Goal: Task Accomplishment & Management: Manage account settings

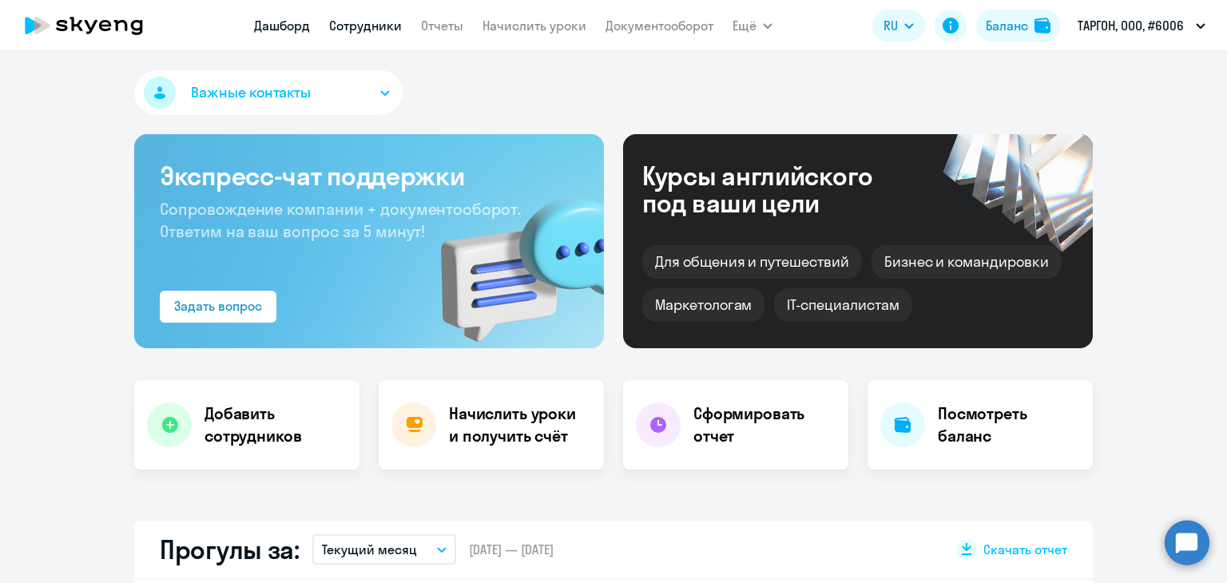
drag, startPoint x: 0, startPoint y: 0, endPoint x: 388, endPoint y: 25, distance: 389.2
click at [388, 25] on link "Сотрудники" at bounding box center [365, 26] width 73 height 16
select select "30"
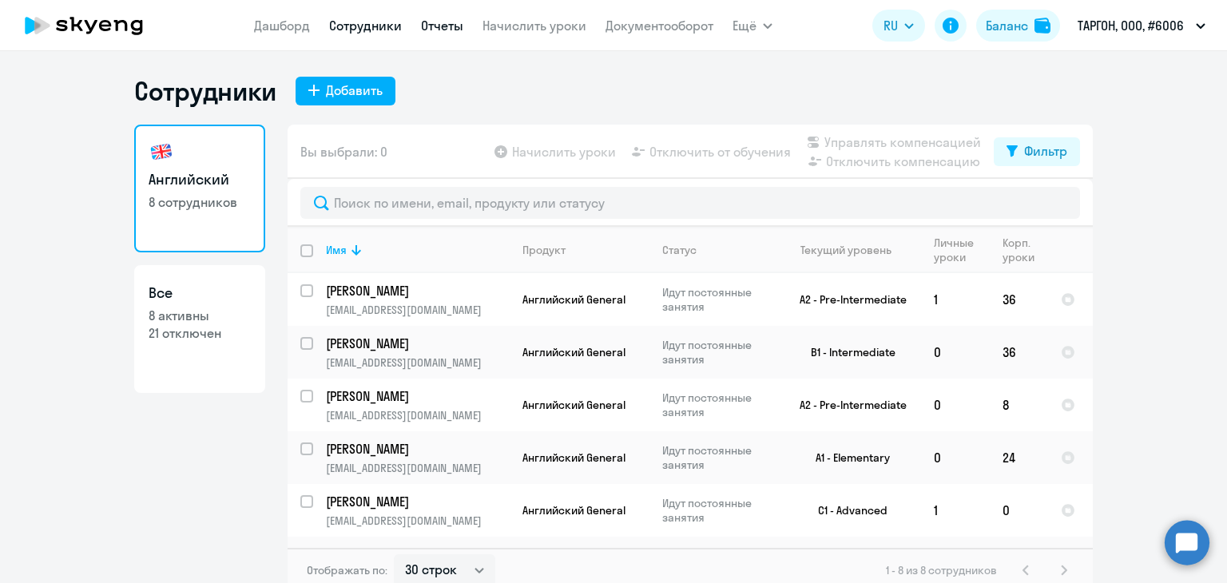
click at [433, 18] on link "Отчеты" at bounding box center [442, 26] width 42 height 16
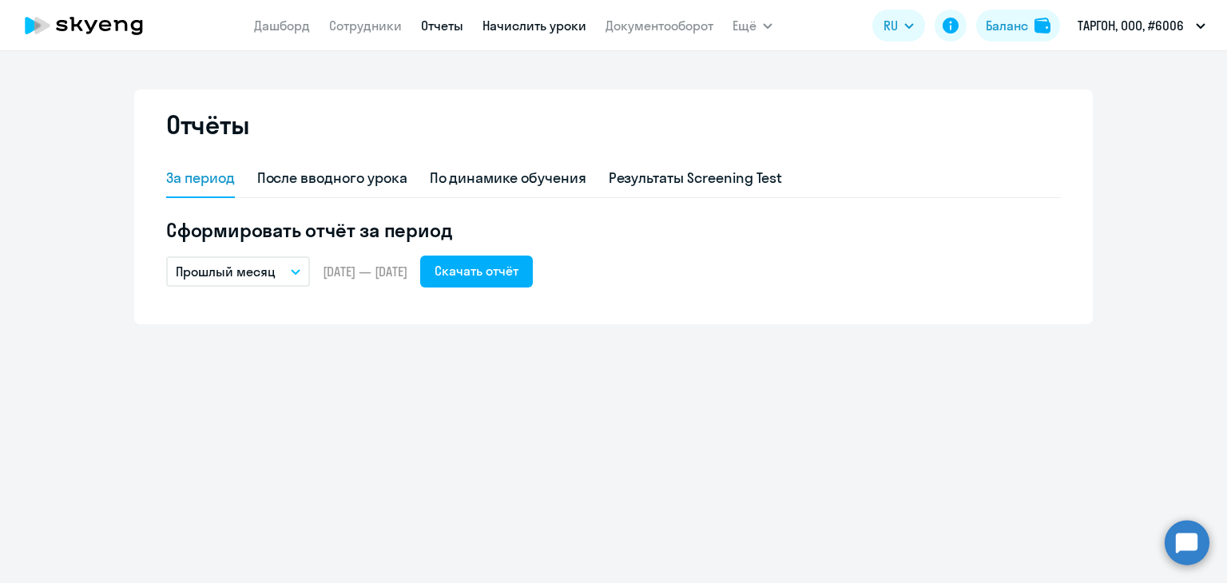
click at [531, 26] on link "Начислить уроки" at bounding box center [535, 26] width 104 height 16
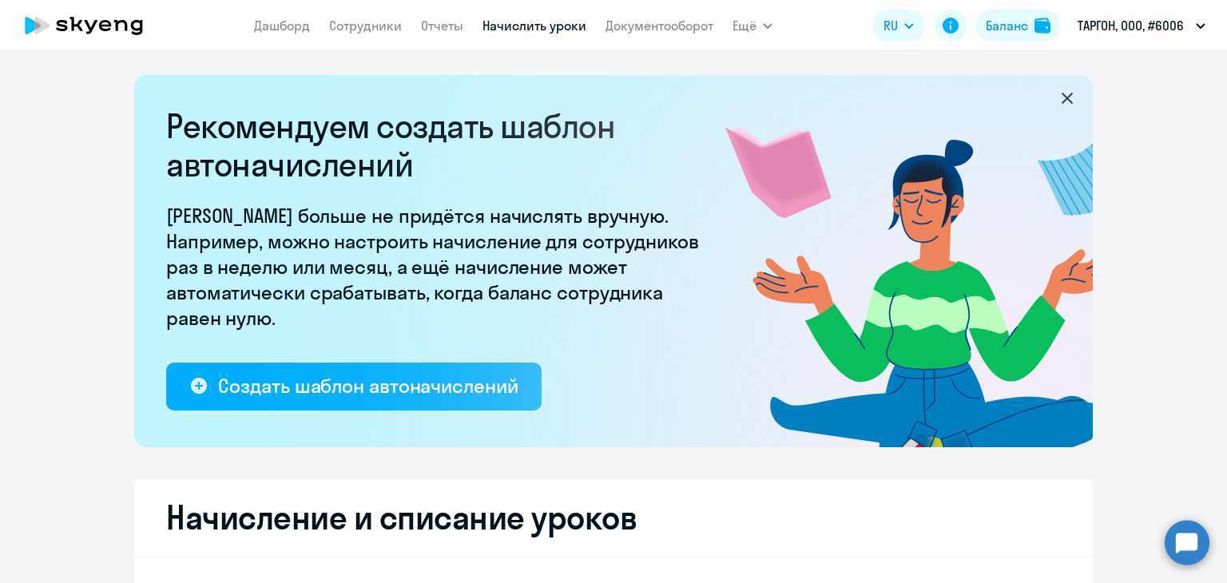
select select "10"
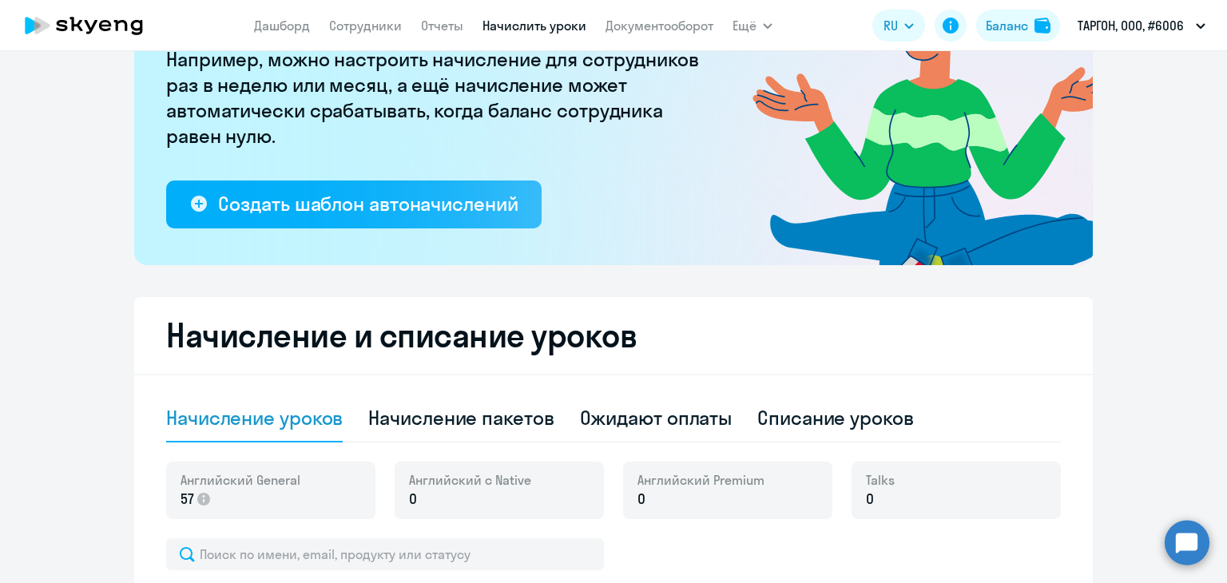
scroll to position [240, 0]
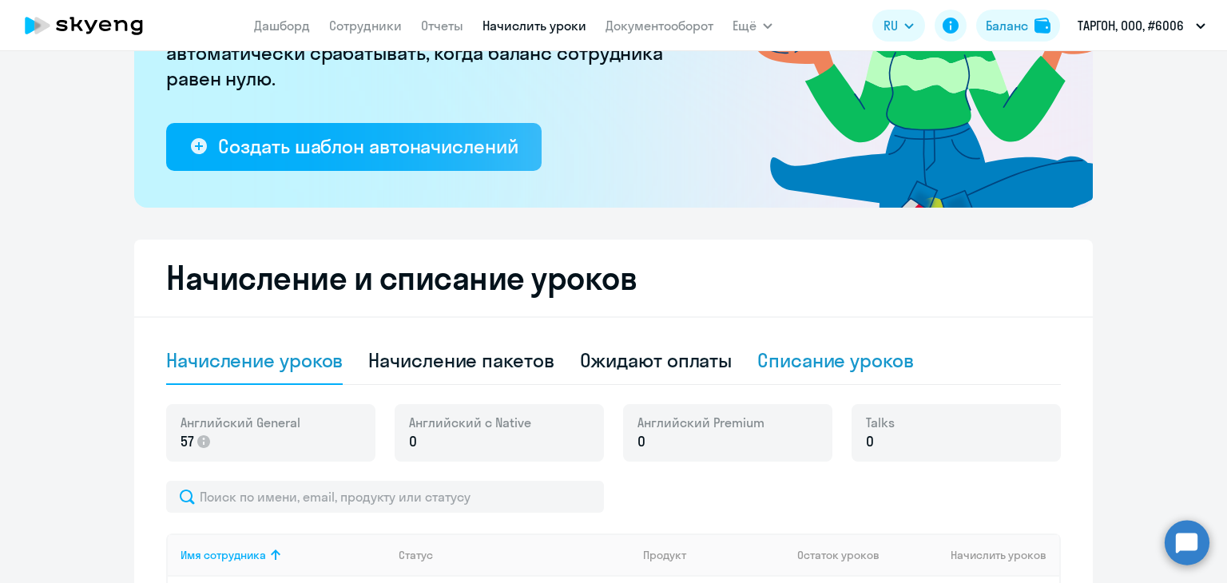
click at [791, 362] on div "Списание уроков" at bounding box center [836, 361] width 157 height 26
select select "10"
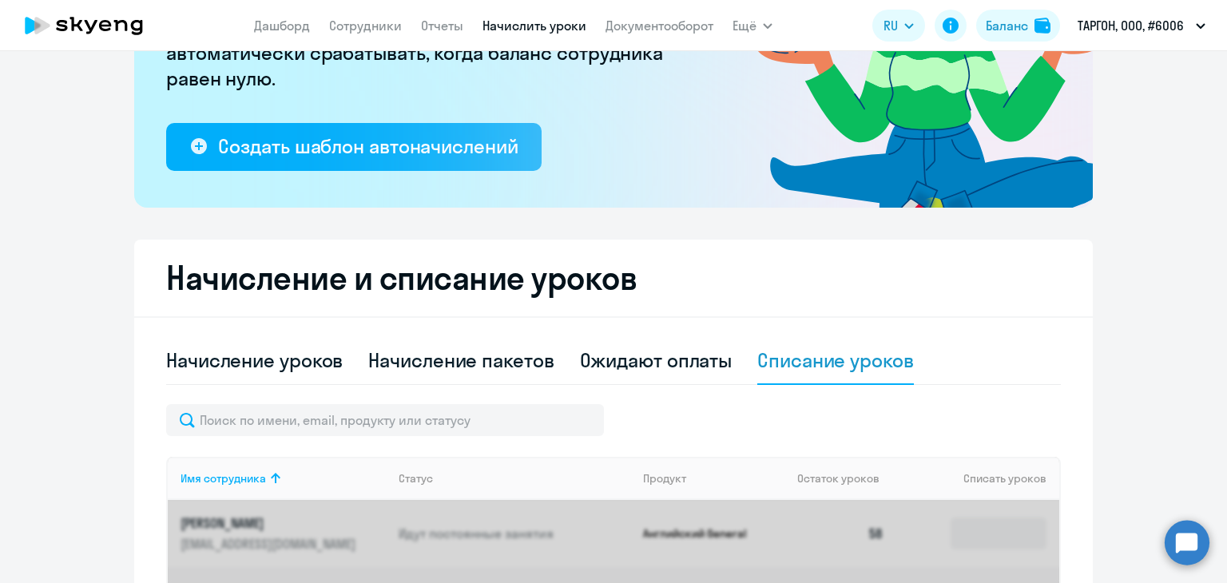
scroll to position [639, 0]
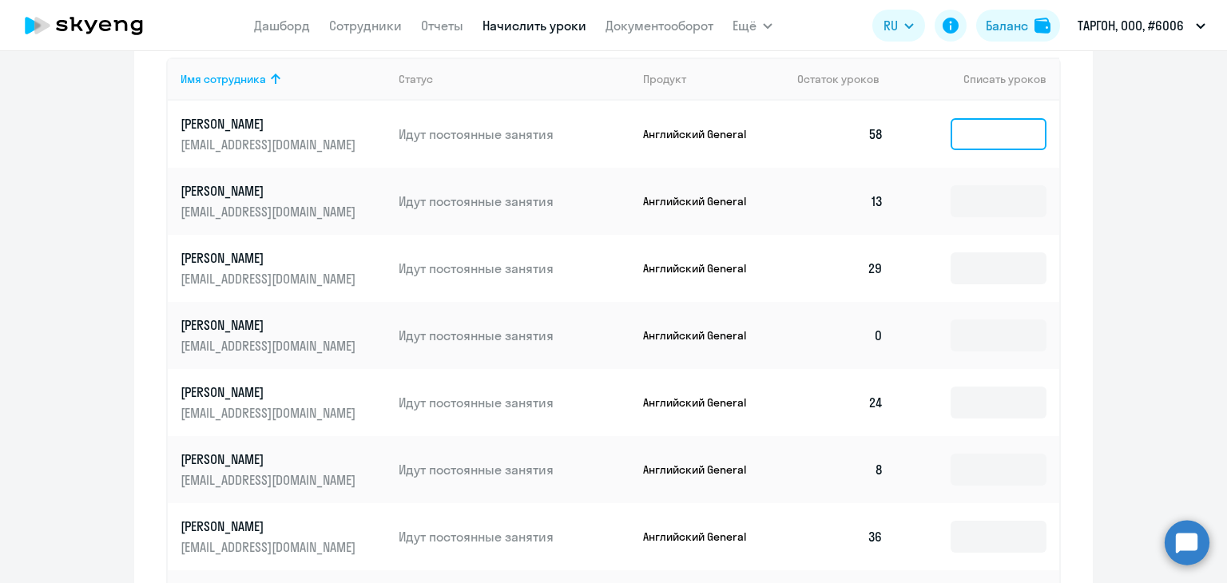
click at [1001, 132] on input at bounding box center [999, 134] width 96 height 32
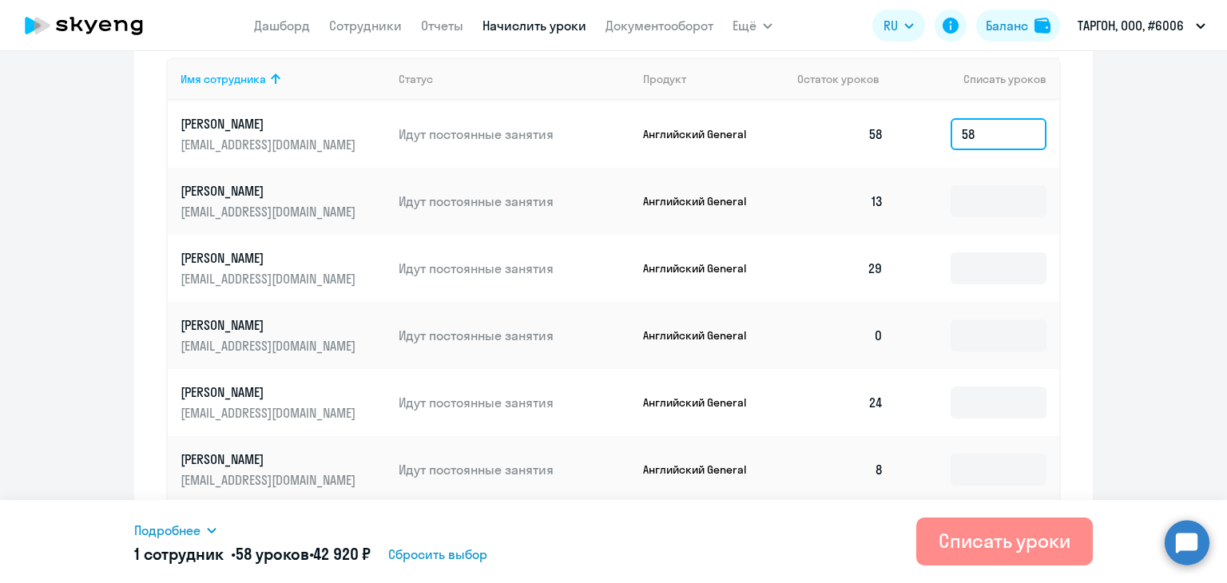
type input "58"
click at [1016, 549] on div "Списать уроки" at bounding box center [1005, 541] width 132 height 26
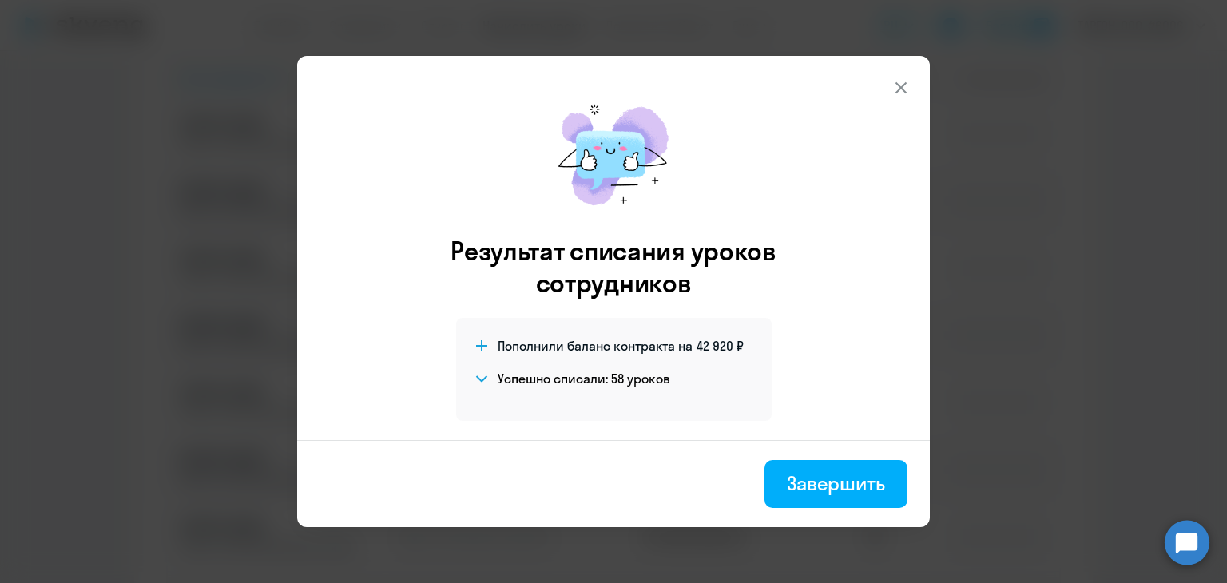
click at [904, 88] on icon at bounding box center [901, 87] width 19 height 19
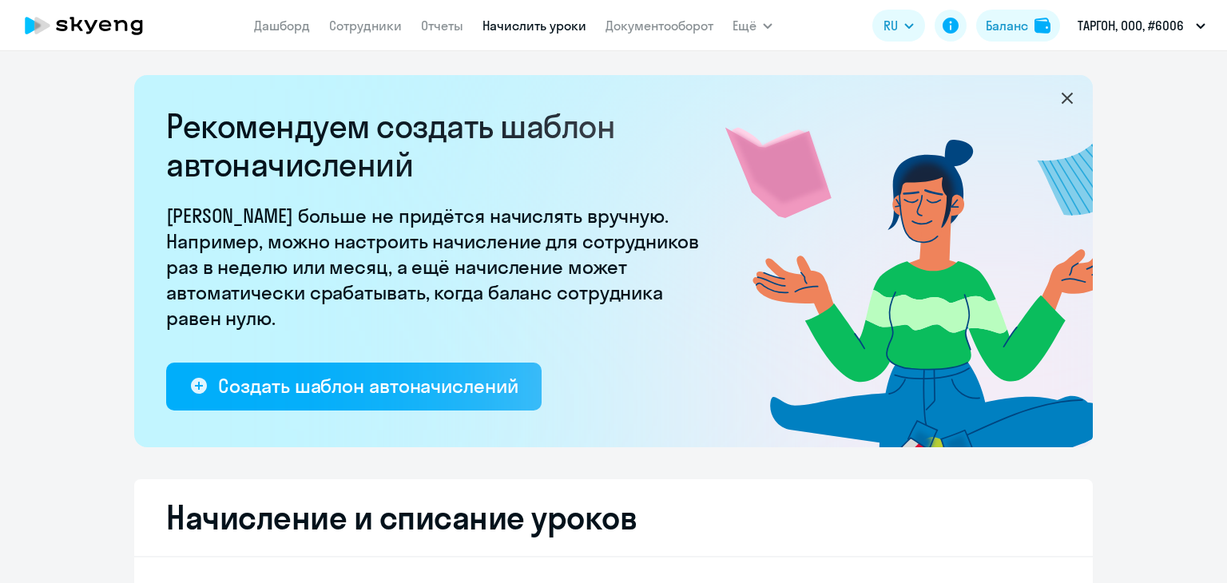
select select "10"
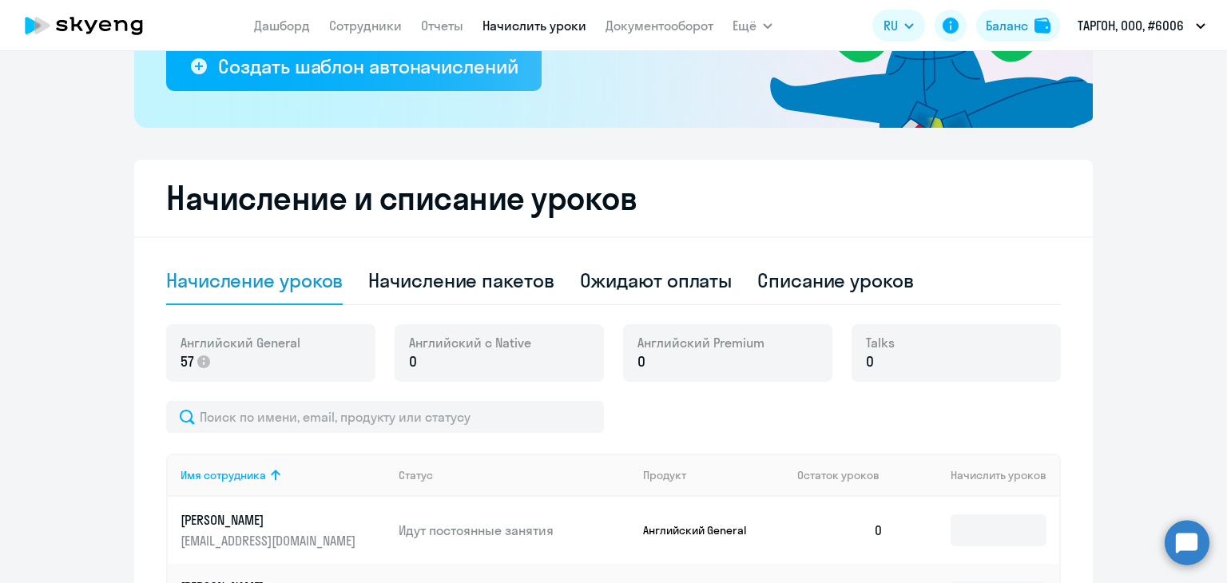
scroll to position [400, 0]
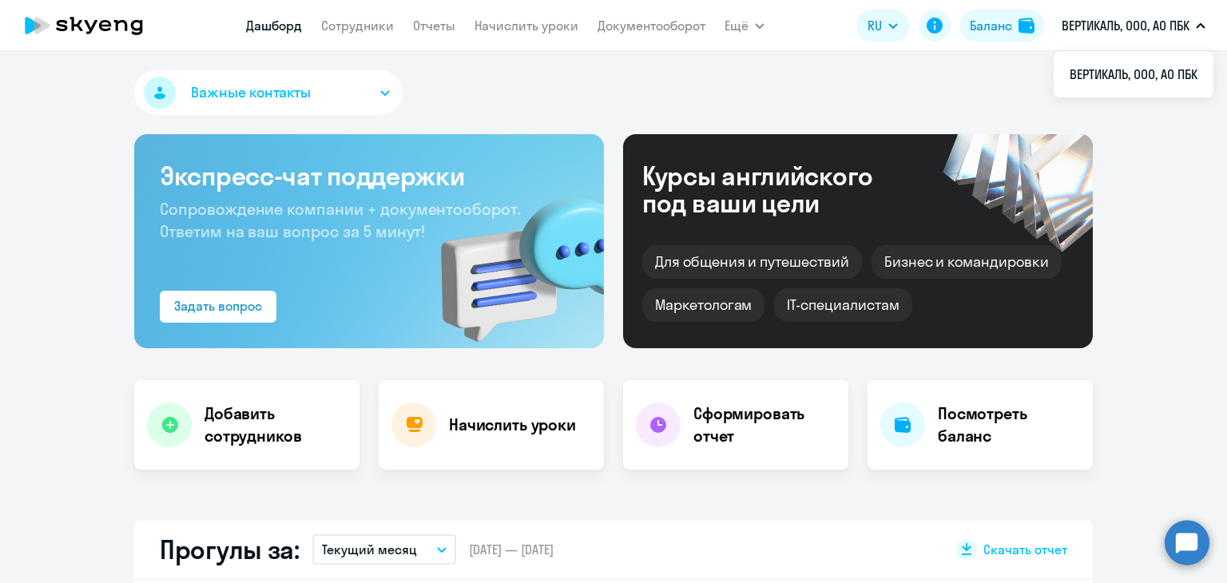
click at [1182, 29] on p "ВЕРТИКАЛЬ, ООО, АО ПБК" at bounding box center [1126, 25] width 128 height 19
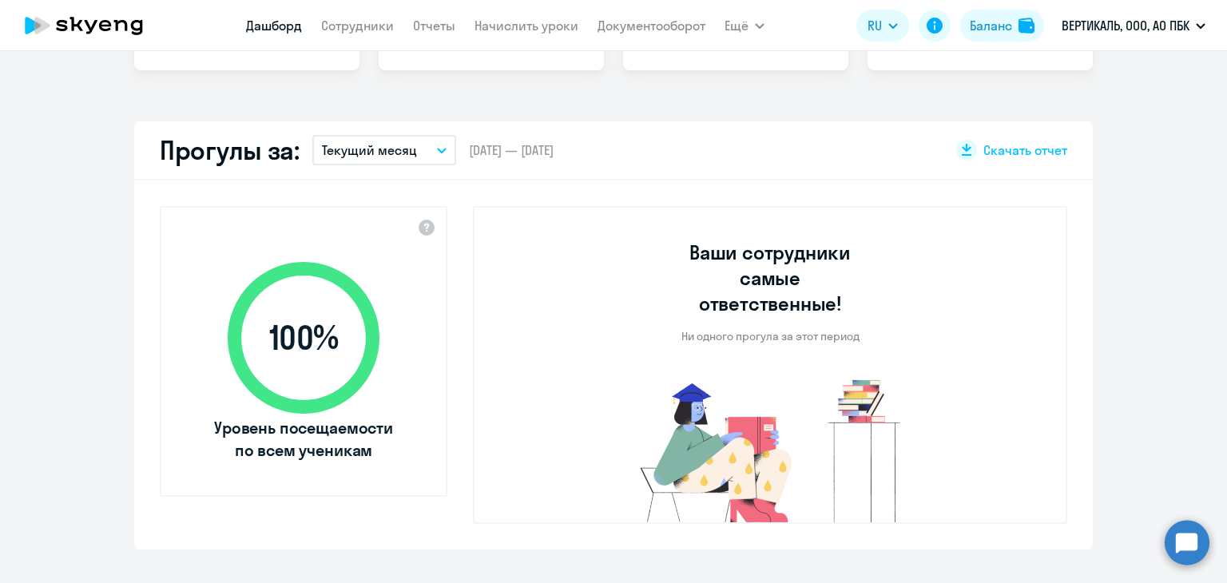
select select "30"
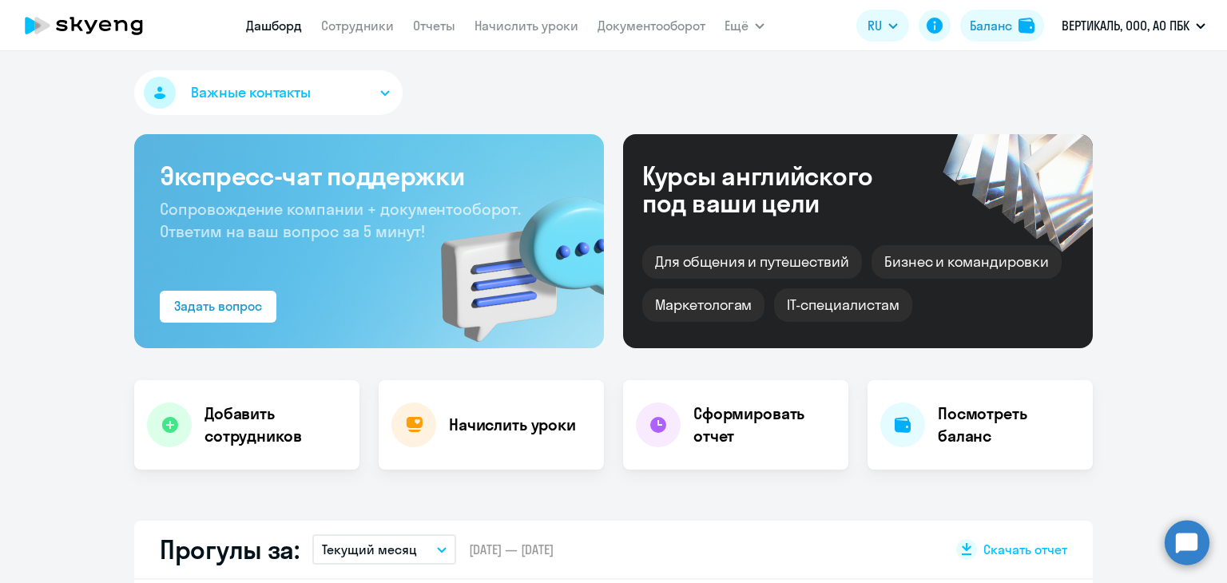
click at [515, 34] on app-menu-item-link "Начислить уроки" at bounding box center [527, 26] width 104 height 20
click at [519, 22] on link "Начислить уроки" at bounding box center [527, 26] width 104 height 16
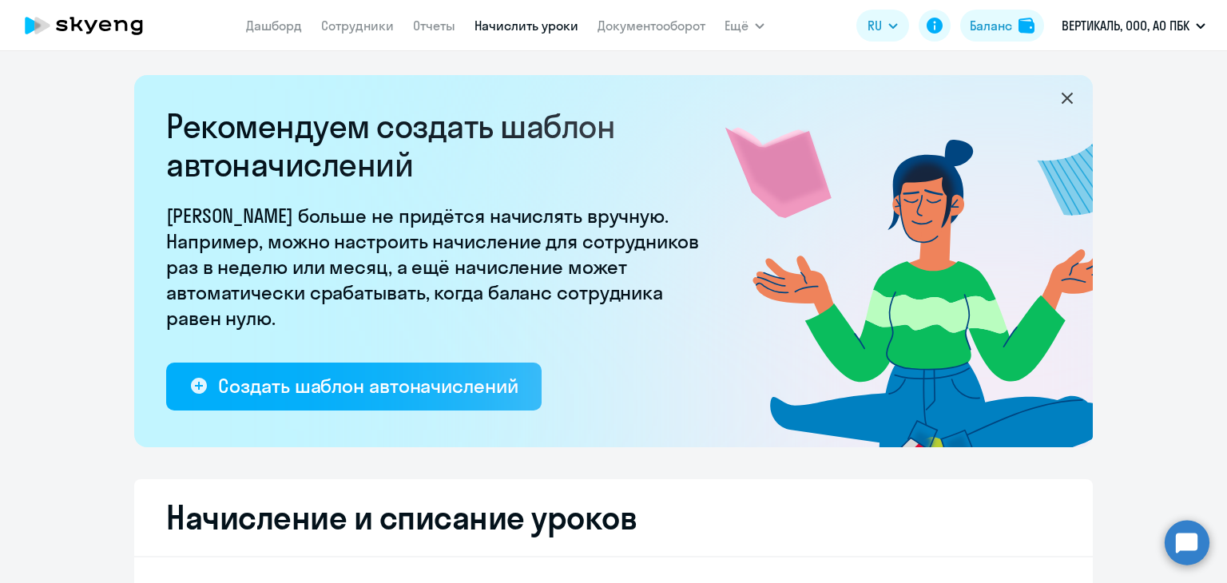
select select "10"
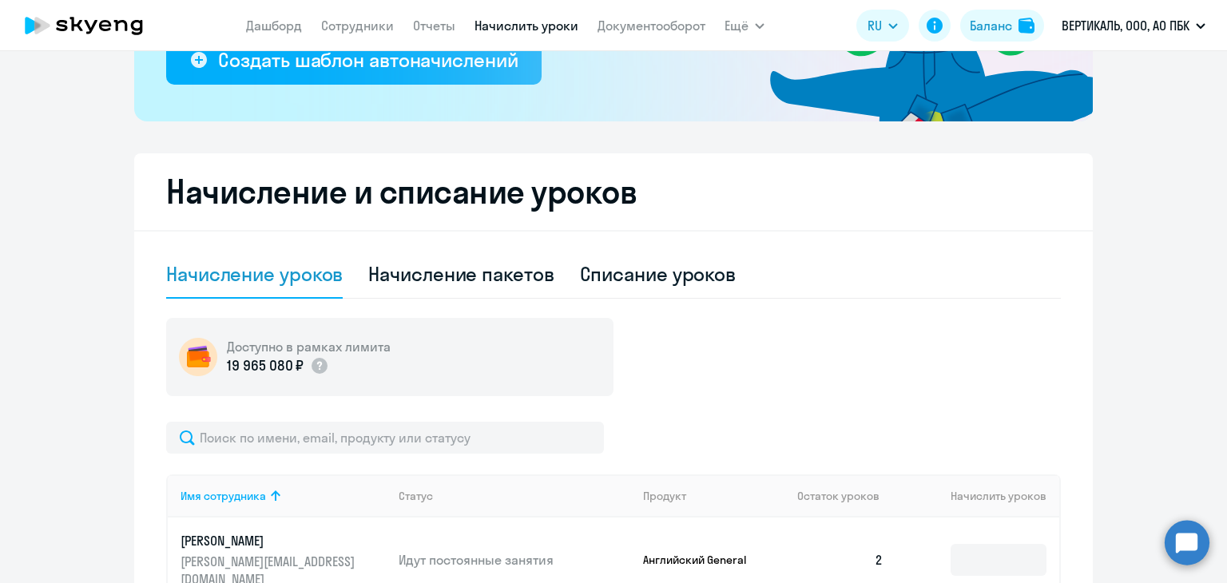
scroll to position [400, 0]
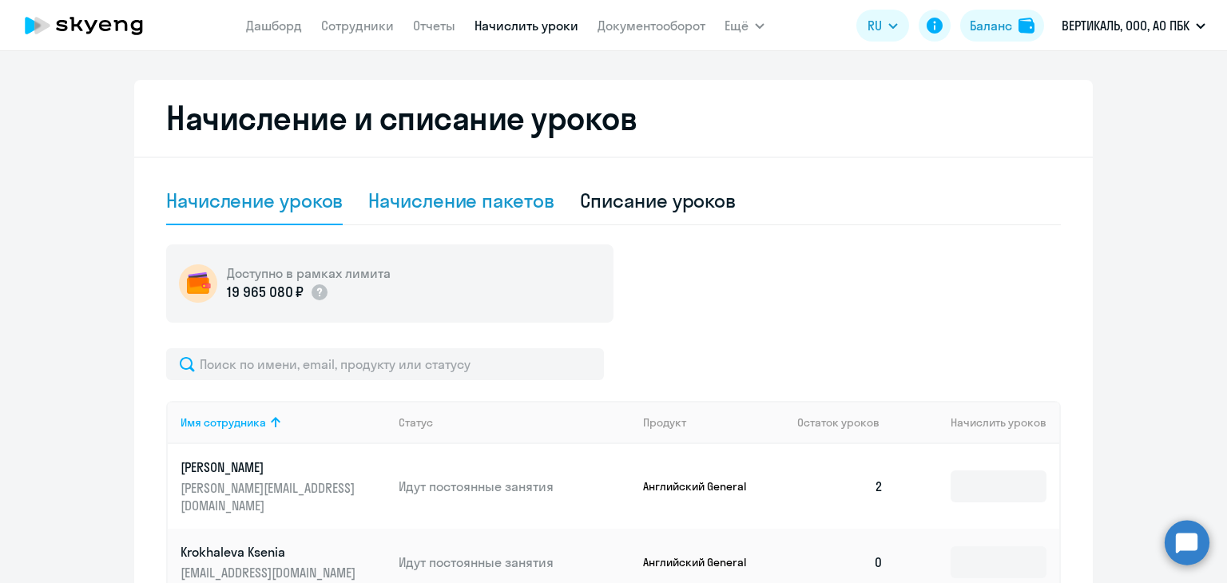
click at [432, 205] on div "Начисление пакетов" at bounding box center [460, 201] width 185 height 26
select select "10"
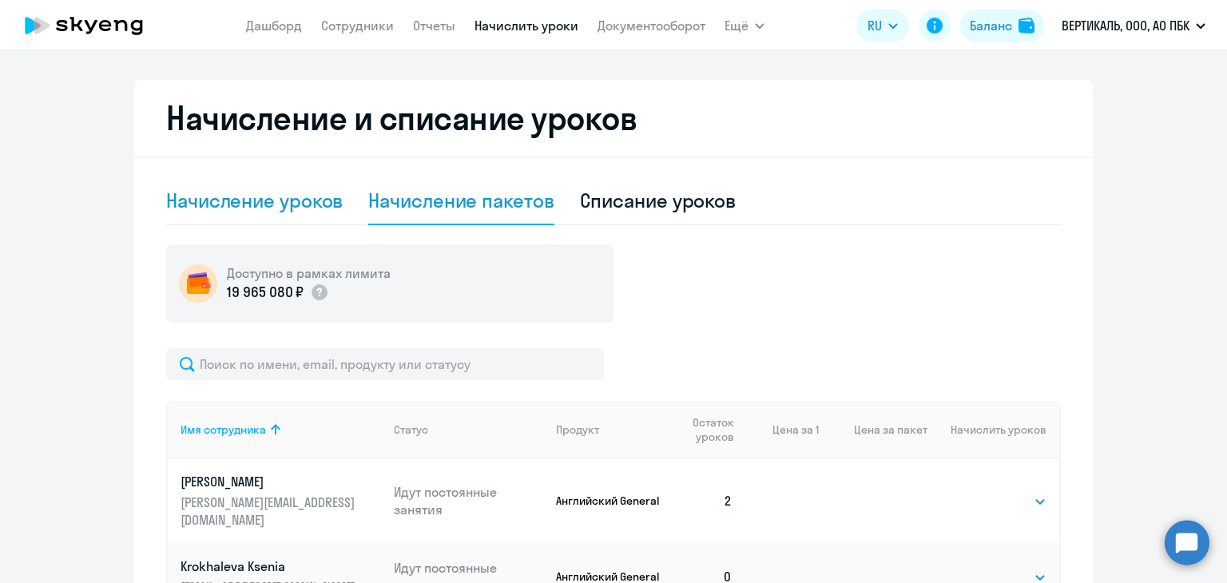
click at [288, 195] on div "Начисление уроков" at bounding box center [254, 201] width 177 height 26
select select "10"
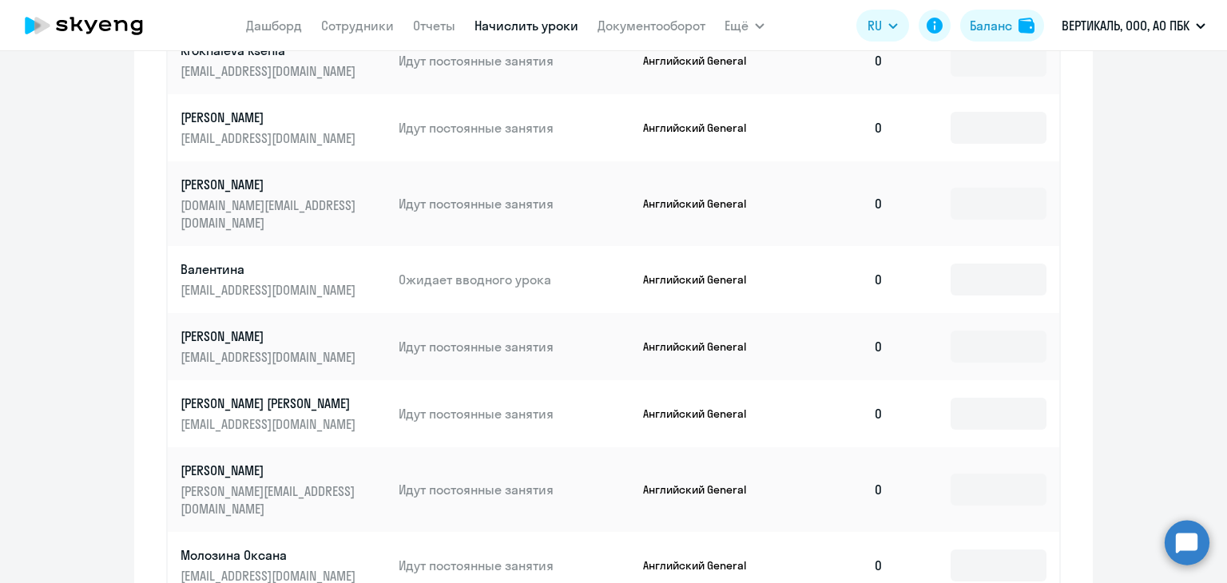
scroll to position [1039, 0]
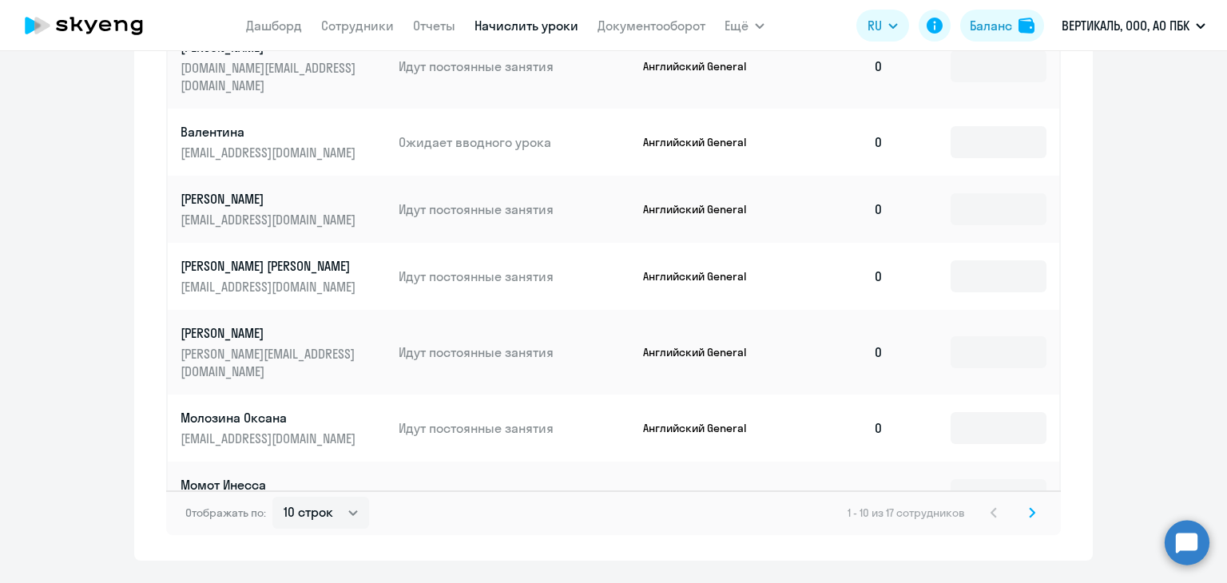
click at [1029, 507] on icon at bounding box center [1032, 512] width 6 height 11
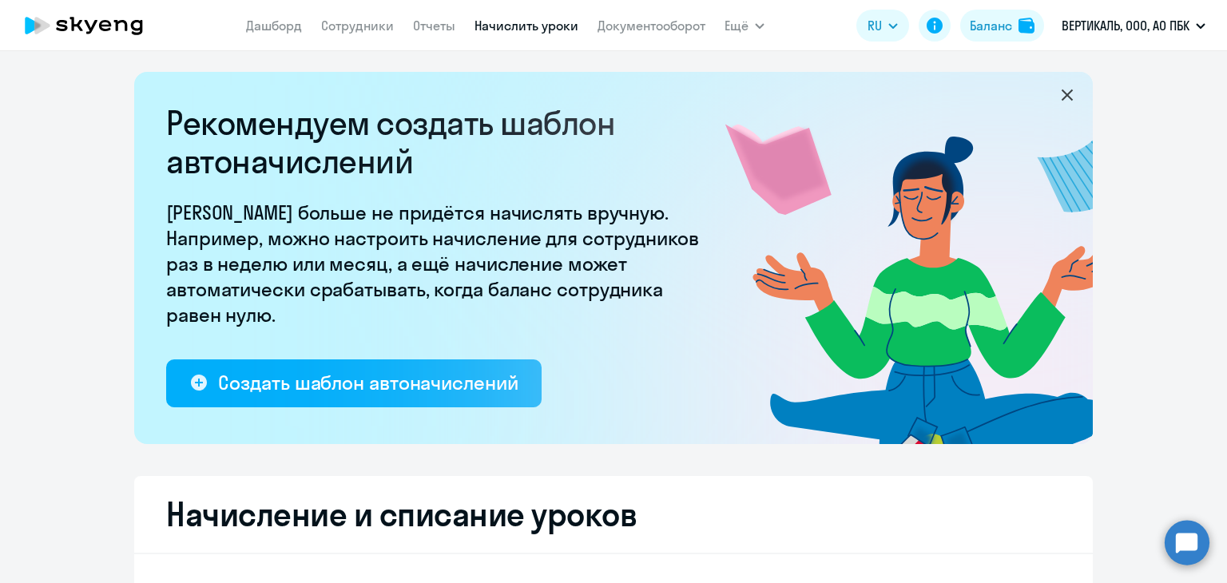
scroll to position [0, 0]
